Goal: Information Seeking & Learning: Learn about a topic

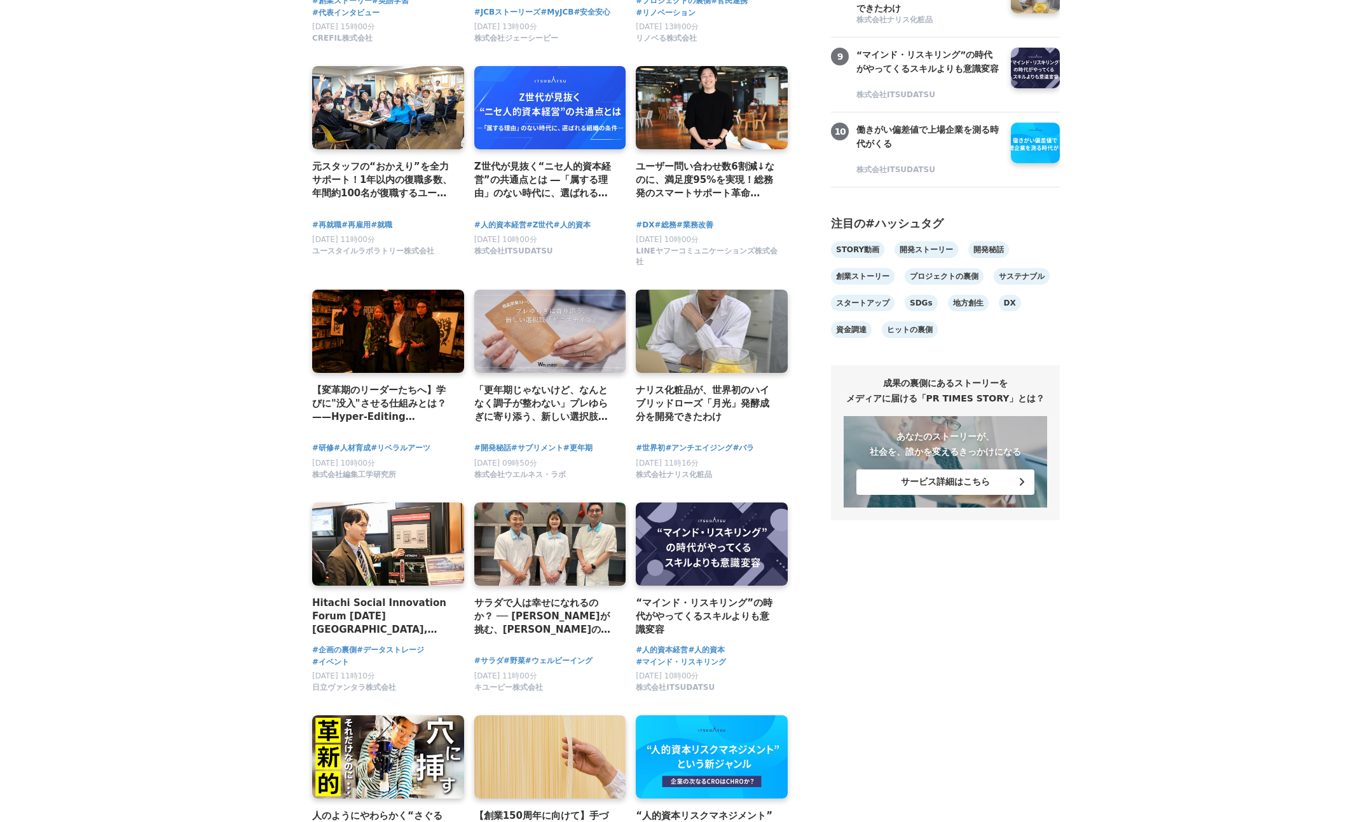
scroll to position [754, 0]
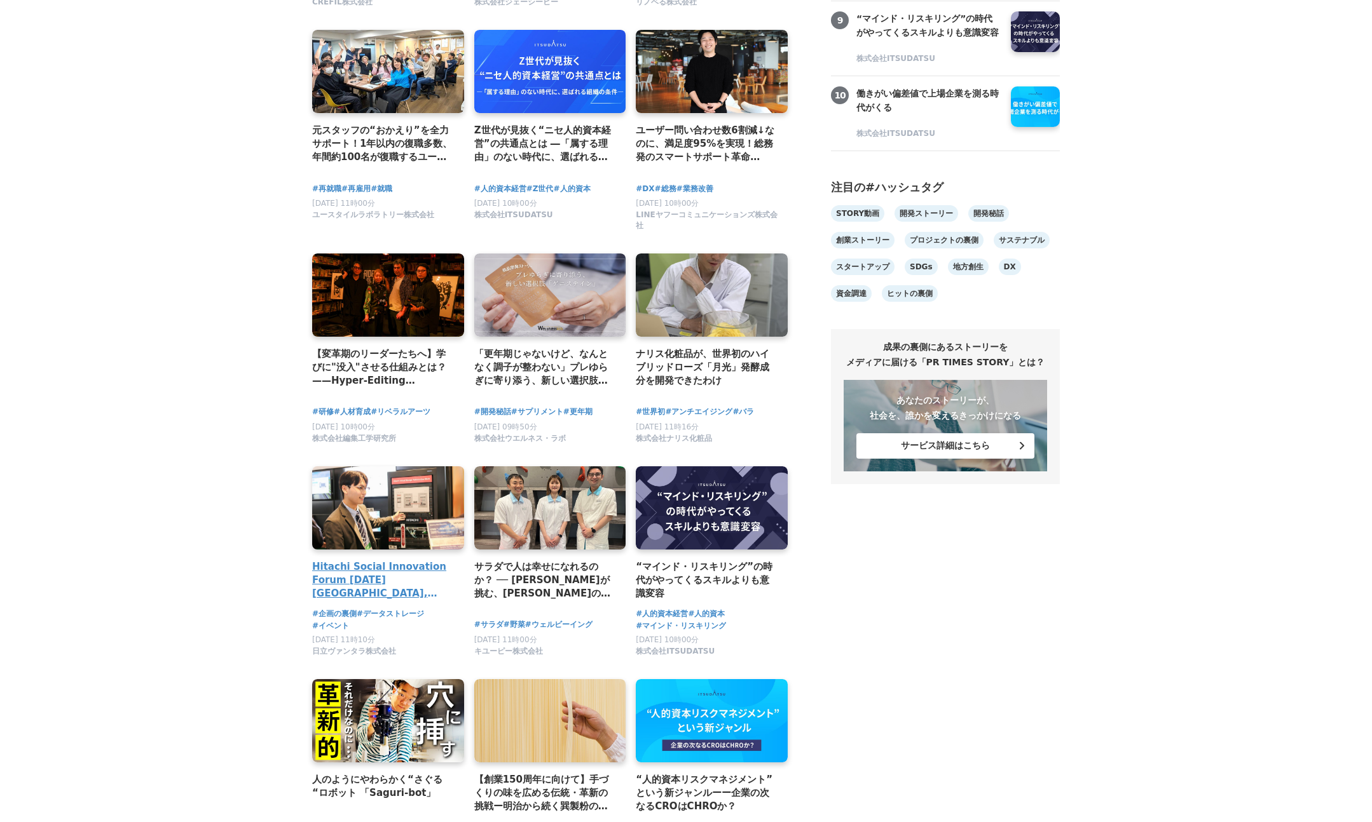
click at [374, 507] on link at bounding box center [388, 509] width 160 height 88
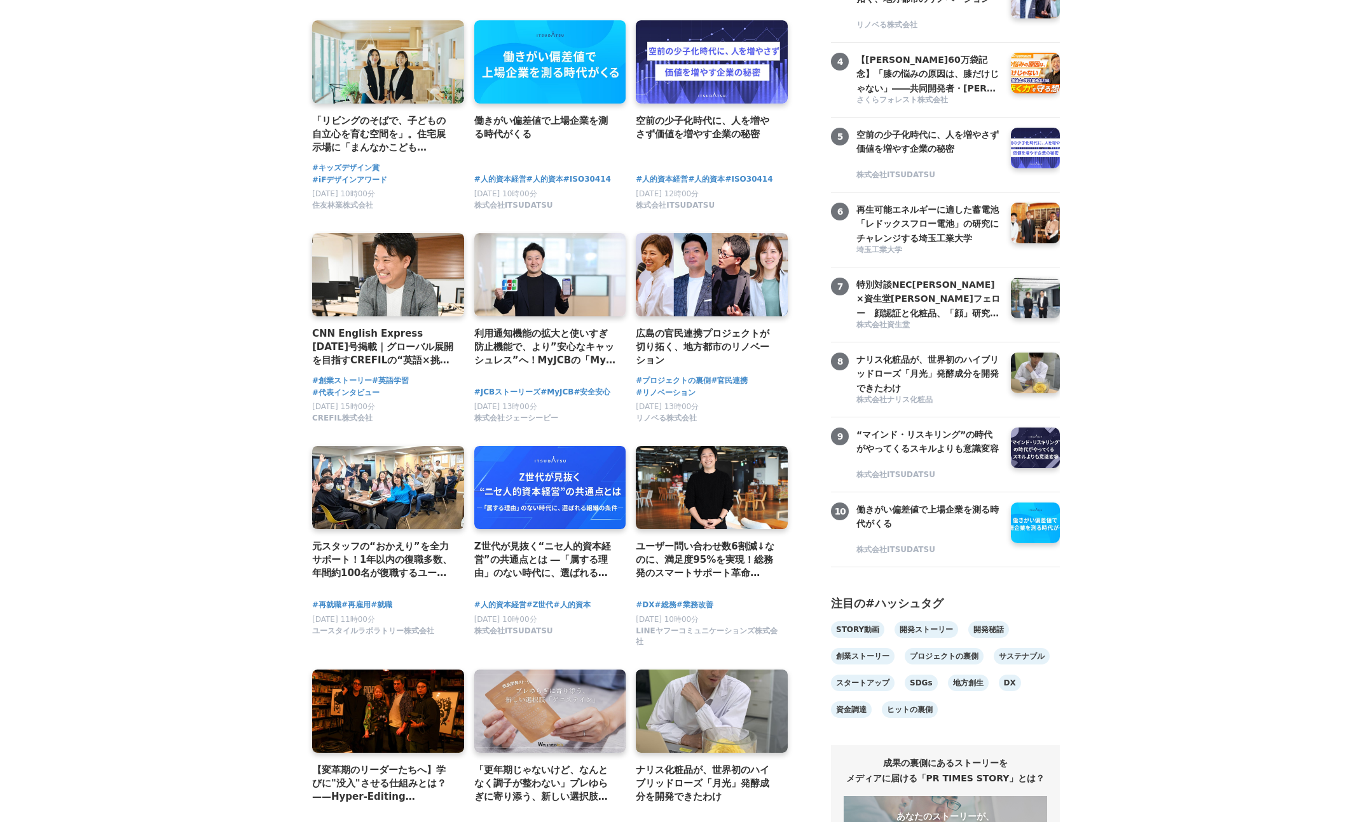
scroll to position [585, 0]
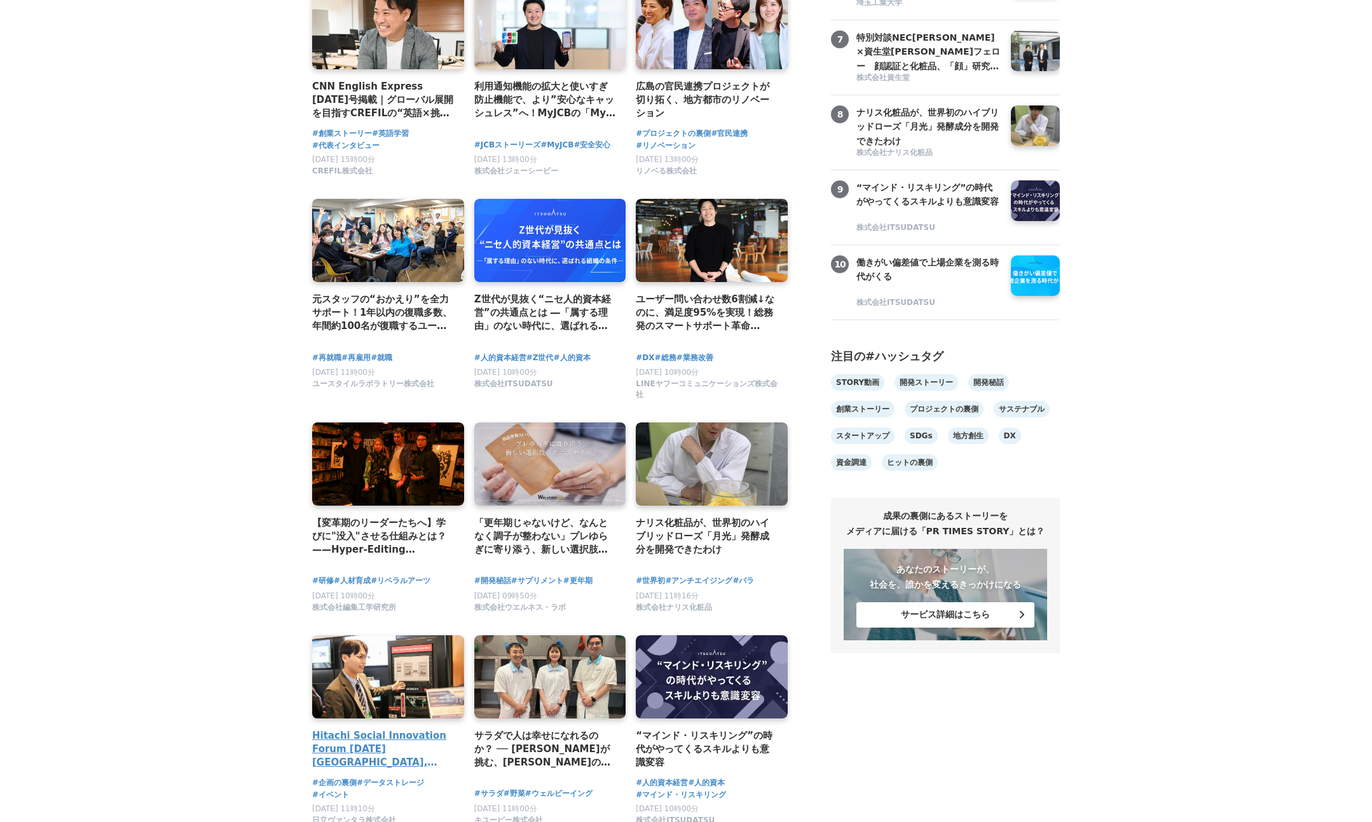
click at [390, 671] on link at bounding box center [388, 678] width 160 height 88
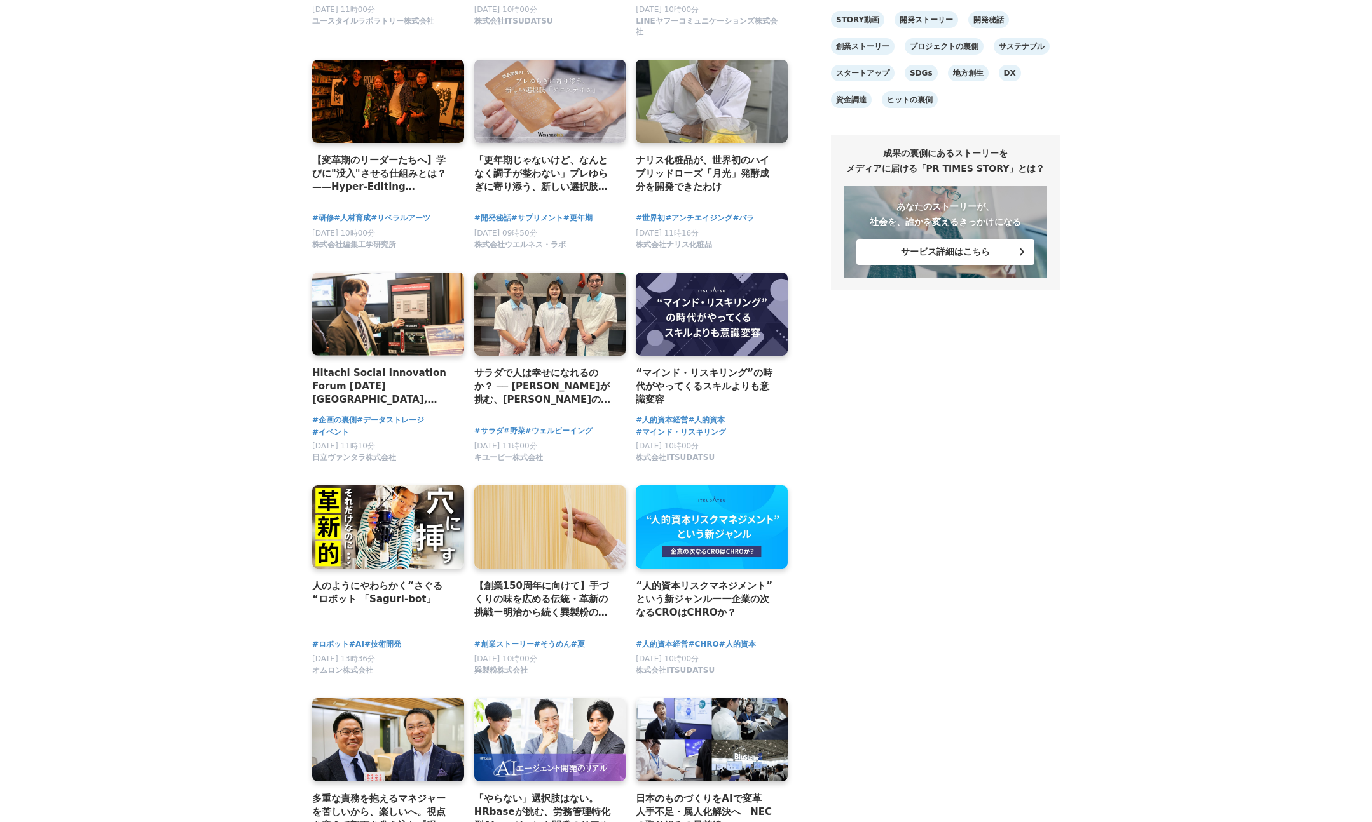
scroll to position [950, 0]
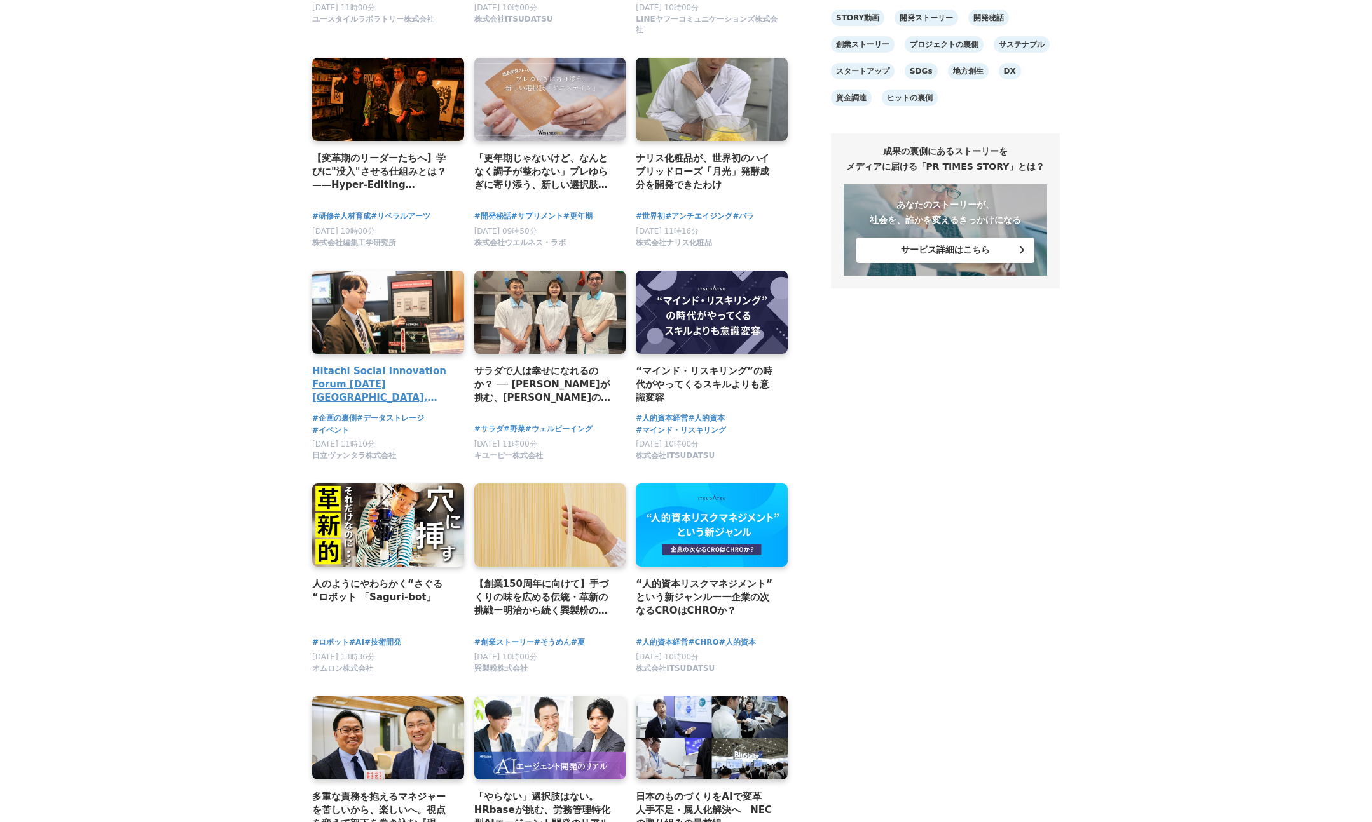
click at [410, 324] on link at bounding box center [388, 313] width 160 height 88
click at [377, 315] on link at bounding box center [388, 313] width 160 height 88
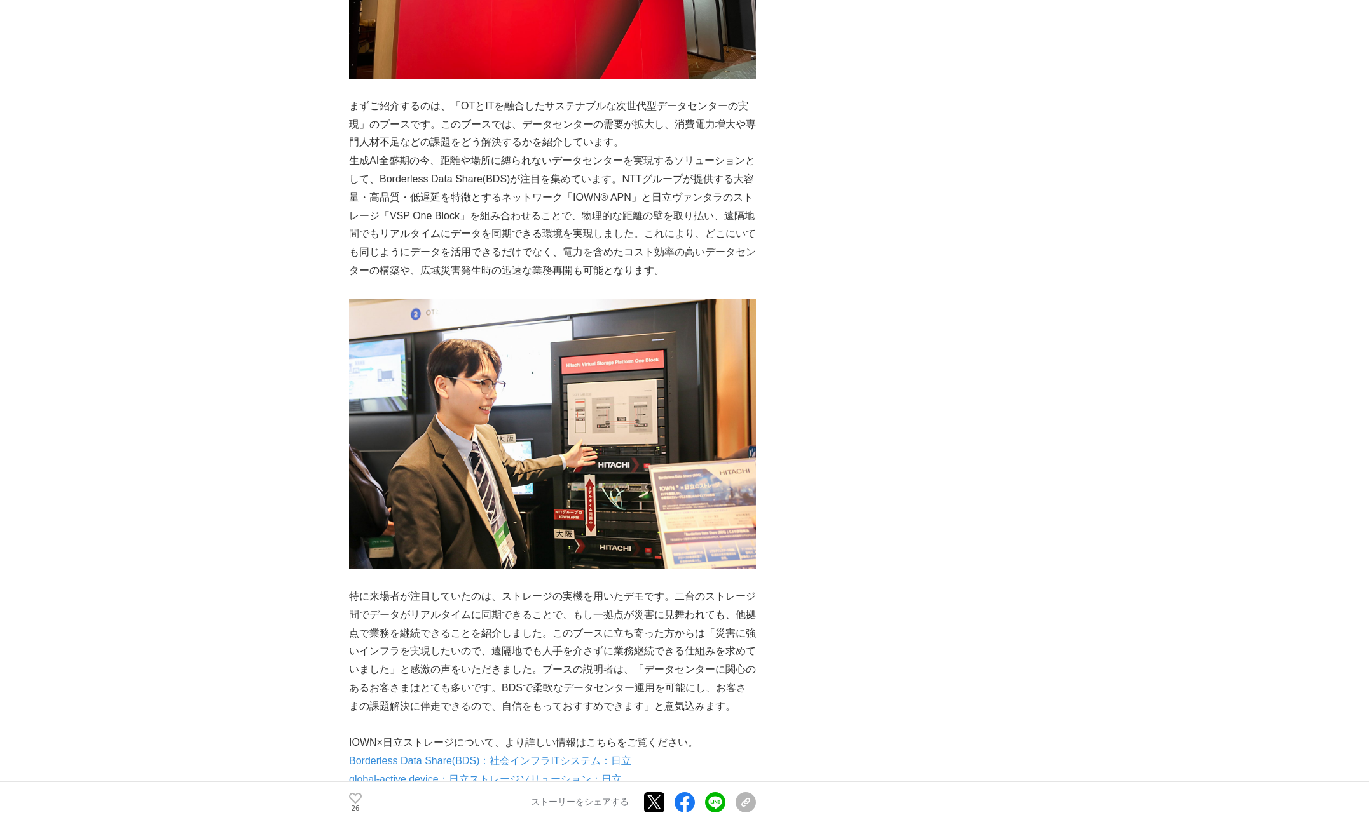
scroll to position [712, 0]
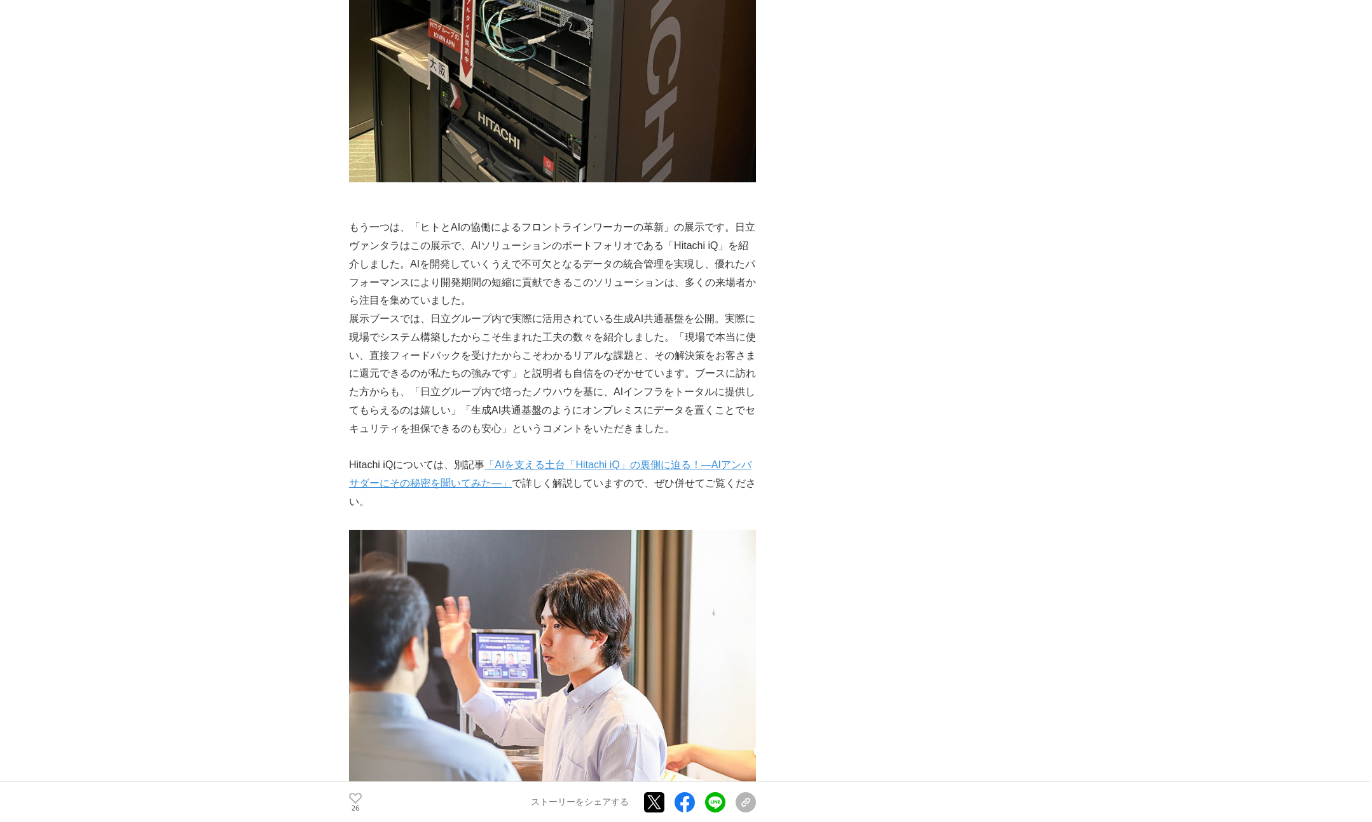
scroll to position [1866, 0]
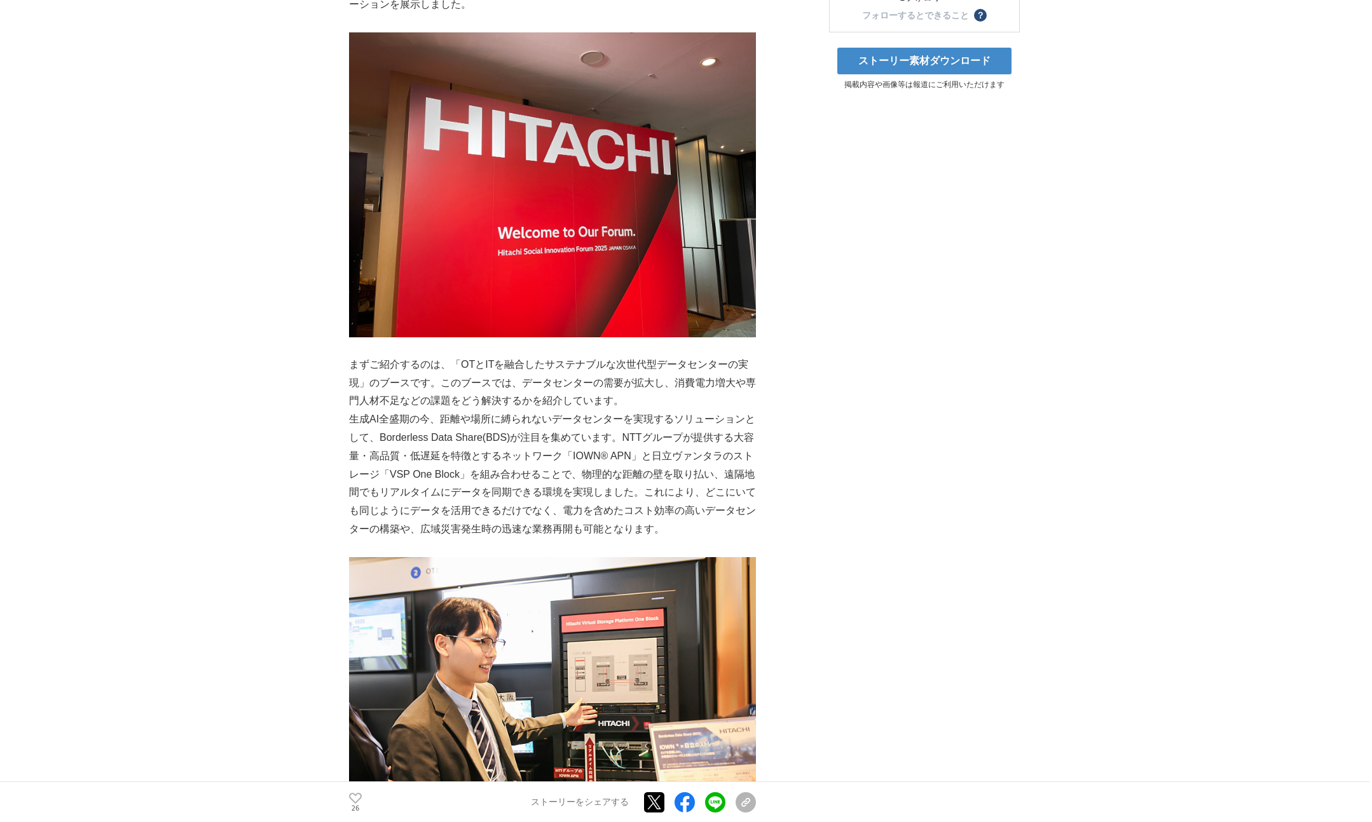
scroll to position [723, 0]
